Goal: Task Accomplishment & Management: Use online tool/utility

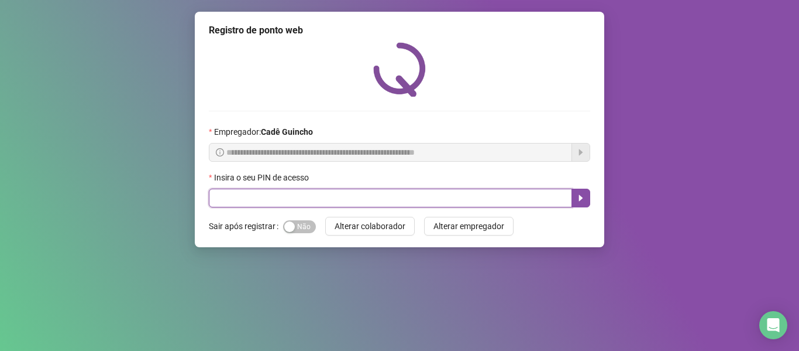
click at [288, 197] on input "text" at bounding box center [390, 197] width 363 height 19
type input "*****"
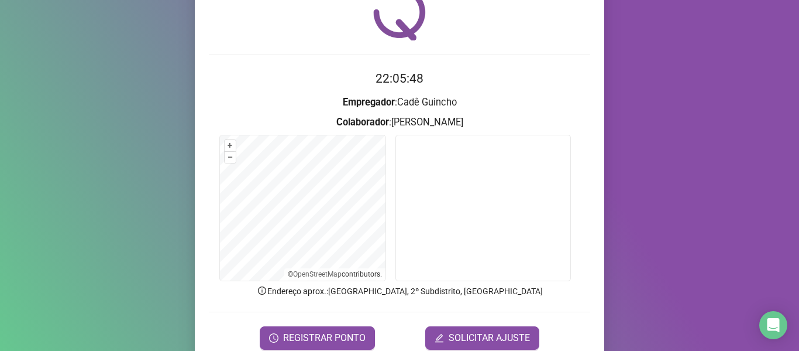
scroll to position [107, 0]
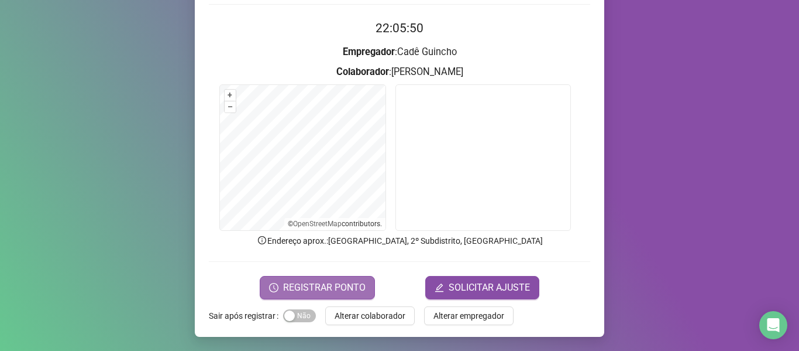
click at [332, 280] on span "REGISTRAR PONTO" at bounding box center [324, 287] width 83 height 14
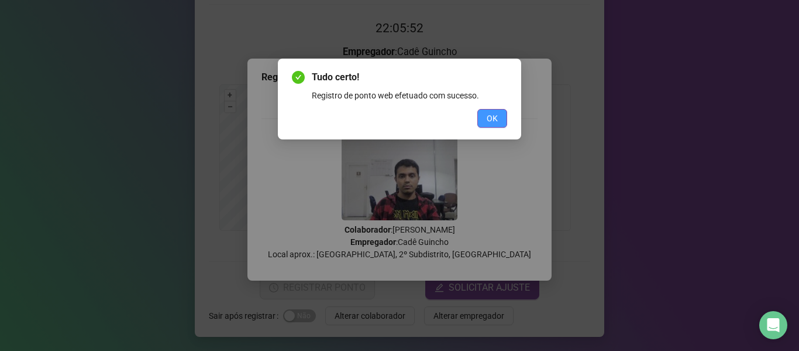
click at [482, 119] on button "OK" at bounding box center [493, 118] width 30 height 19
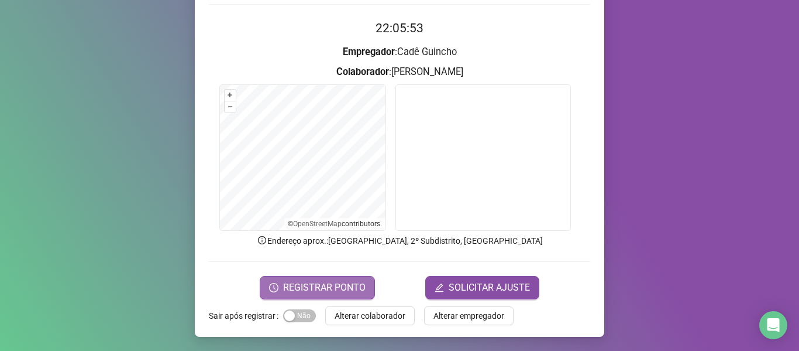
click at [293, 281] on span "REGISTRAR PONTO" at bounding box center [324, 287] width 83 height 14
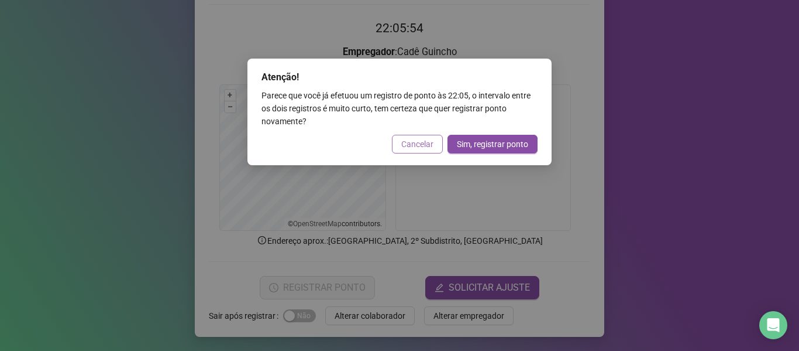
click at [414, 148] on span "Cancelar" at bounding box center [417, 144] width 32 height 13
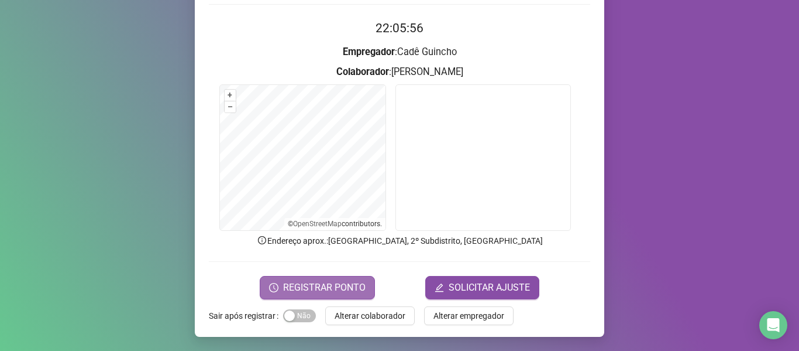
click at [329, 286] on span "REGISTRAR PONTO" at bounding box center [324, 287] width 83 height 14
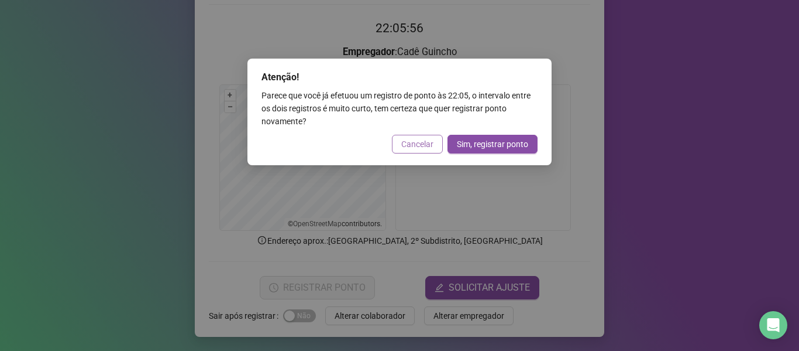
click at [423, 140] on span "Cancelar" at bounding box center [417, 144] width 32 height 13
